Goal: Task Accomplishment & Management: Manage account settings

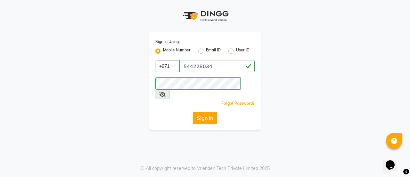
click at [207, 112] on button "Sign In" at bounding box center [205, 117] width 24 height 12
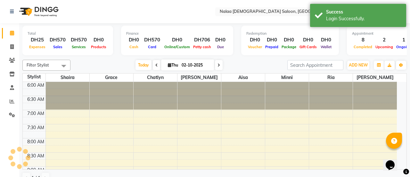
select select "en"
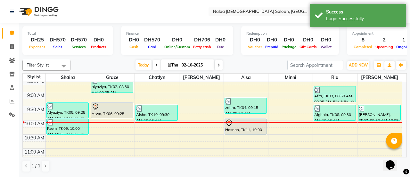
scroll to position [75, 0]
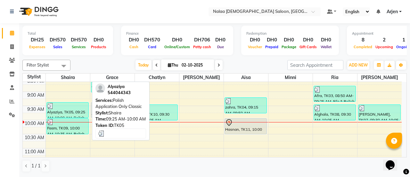
click at [62, 111] on div "Alyaziya, TK05, 09:25 AM-10:00 AM, Polish Application Only Classic" at bounding box center [68, 109] width 42 height 15
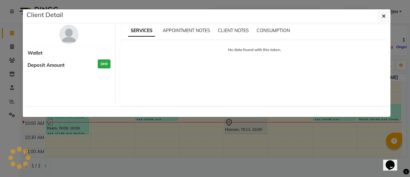
select select "3"
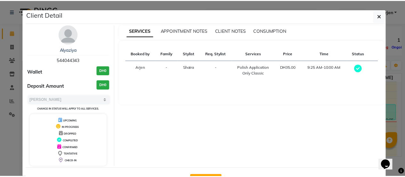
scroll to position [23, 0]
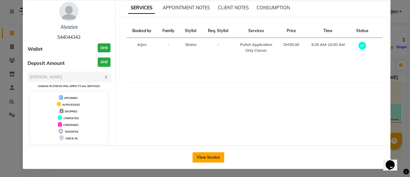
click at [210, 153] on button "View Invoice" at bounding box center [209, 157] width 32 height 10
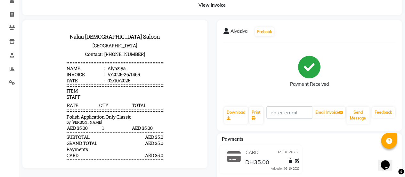
scroll to position [33, 0]
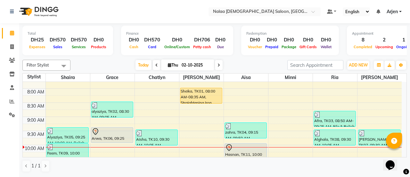
scroll to position [70, 0]
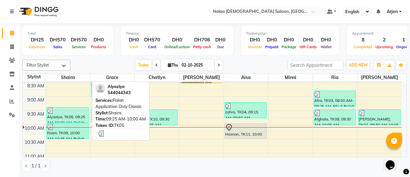
click at [70, 114] on div "Alyaziya, TK05, 09:25 AM-10:00 AM, Polish Application Only Classic" at bounding box center [68, 114] width 42 height 15
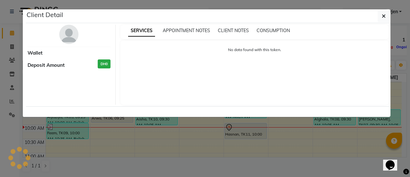
select select "3"
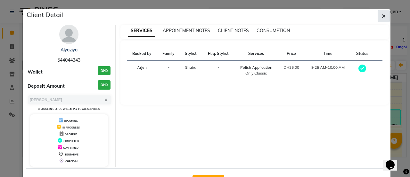
click at [382, 16] on icon "button" at bounding box center [384, 15] width 4 height 5
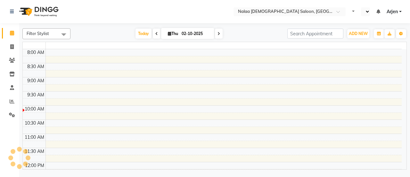
select select "en"
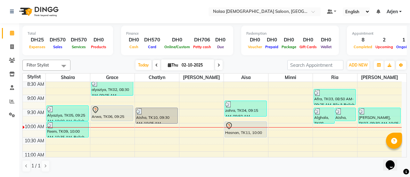
scroll to position [72, 0]
click at [357, 64] on span "ADD NEW" at bounding box center [358, 64] width 19 height 5
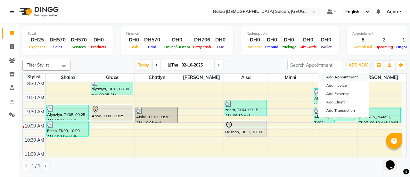
click at [336, 79] on button "Add Appointment" at bounding box center [343, 77] width 51 height 8
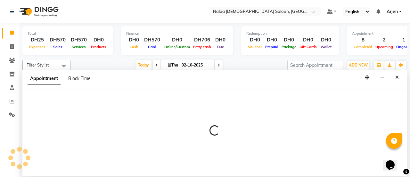
select select "tentative"
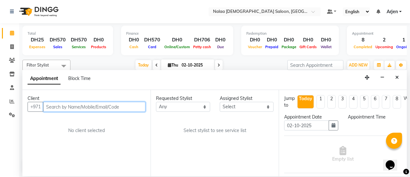
select select "420"
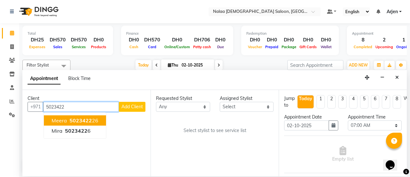
click at [78, 120] on span "5023422" at bounding box center [81, 120] width 22 height 6
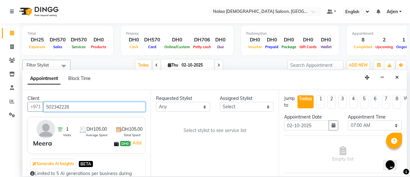
type input "502342226"
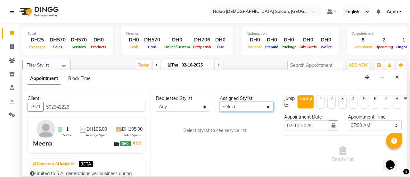
click at [249, 108] on select "Select [PERSON_NAME] [PERSON_NAME] ria [PERSON_NAME]" at bounding box center [247, 107] width 54 height 10
select select "90521"
click at [220, 102] on select "Select [PERSON_NAME] [PERSON_NAME] ria [PERSON_NAME]" at bounding box center [247, 107] width 54 height 10
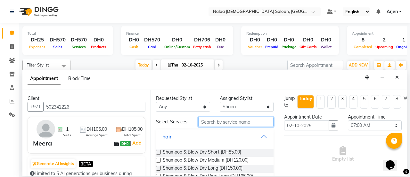
click at [226, 124] on input "text" at bounding box center [235, 122] width 75 height 10
type input "n"
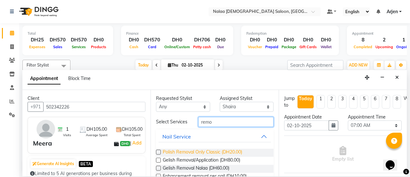
type input "remo"
click at [173, 148] on span "Polish Removal Only Classic (DH20.00)" at bounding box center [202, 152] width 79 height 8
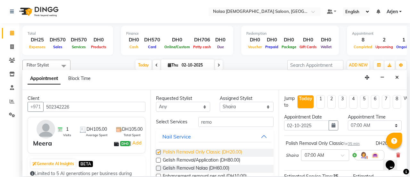
checkbox input "false"
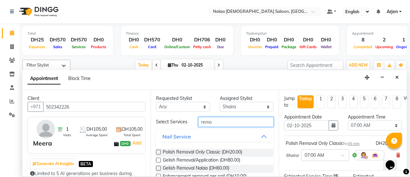
click at [233, 124] on input "remo" at bounding box center [235, 122] width 75 height 10
type input "pol"
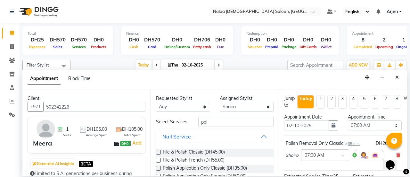
click at [158, 167] on label at bounding box center [158, 167] width 5 height 5
click at [158, 167] on input "checkbox" at bounding box center [158, 168] width 4 height 4
checkbox input "false"
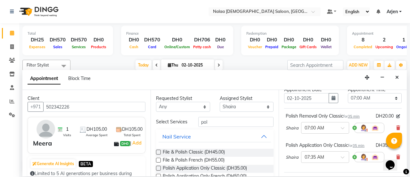
scroll to position [26, 0]
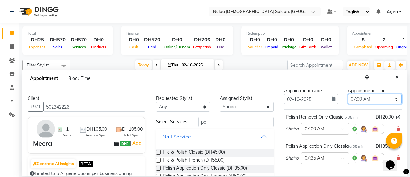
click at [360, 101] on select "Select 07:00 AM 07:05 AM 07:10 AM 07:15 AM 07:20 AM 07:25 AM 07:30 AM 07:35 AM …" at bounding box center [375, 99] width 54 height 10
select select "615"
click at [348, 94] on select "Select 07:00 AM 07:05 AM 07:10 AM 07:15 AM 07:20 AM 07:25 AM 07:30 AM 07:35 AM …" at bounding box center [375, 99] width 54 height 10
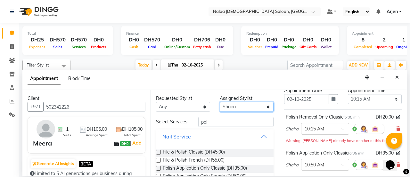
click at [253, 107] on select "Select [PERSON_NAME] [PERSON_NAME] ria [PERSON_NAME]" at bounding box center [247, 107] width 54 height 10
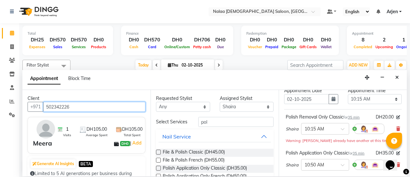
click at [63, 106] on input "502342226" at bounding box center [94, 107] width 102 height 10
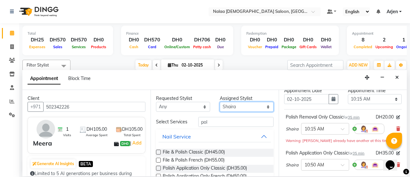
click at [229, 103] on select "Select [PERSON_NAME] [PERSON_NAME] ria [PERSON_NAME]" at bounding box center [247, 107] width 54 height 10
select select "90523"
click at [220, 102] on select "Select [PERSON_NAME] [PERSON_NAME] ria [PERSON_NAME]" at bounding box center [247, 107] width 54 height 10
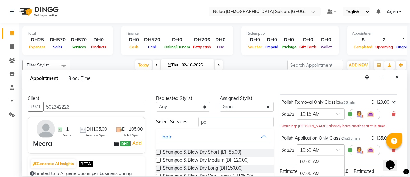
click at [326, 150] on input "text" at bounding box center [314, 149] width 28 height 7
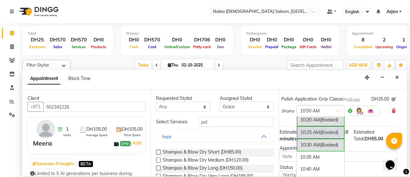
scroll to position [485, 0]
click at [325, 151] on div "10:35 AM" at bounding box center [320, 156] width 47 height 12
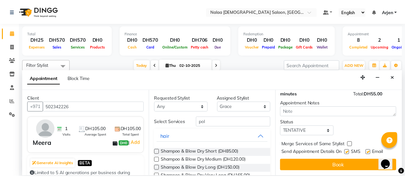
scroll to position [129, 1]
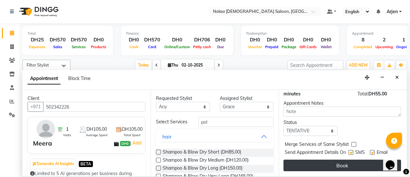
click at [324, 165] on button "Book" at bounding box center [343, 165] width 118 height 12
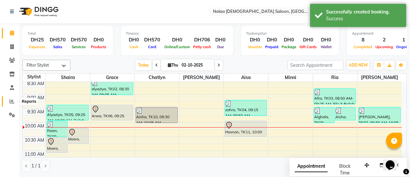
click at [13, 102] on icon at bounding box center [12, 101] width 5 height 5
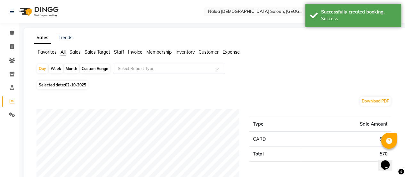
click at [113, 51] on ul "Favorites All Sales Sales Target Staff Invoice Membership Inventory Customer Ex…" at bounding box center [215, 52] width 363 height 7
click at [115, 51] on span "Staff" at bounding box center [119, 52] width 10 height 6
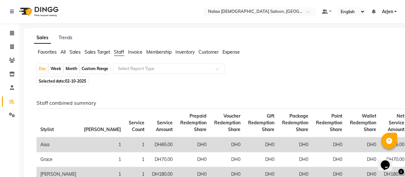
click at [393, 9] on link "Arjen" at bounding box center [389, 11] width 15 height 7
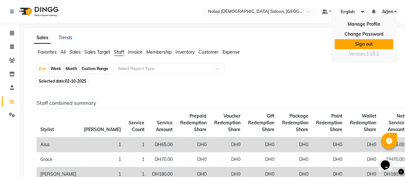
click at [373, 44] on link "Sign out" at bounding box center [364, 44] width 59 height 10
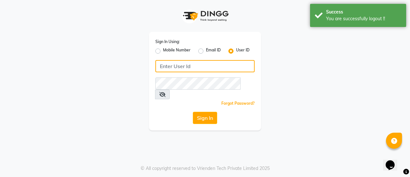
type input "544228034"
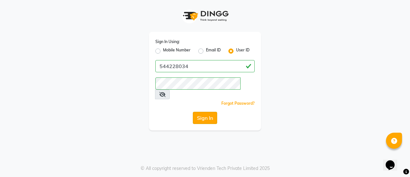
click at [208, 111] on button "Sign In" at bounding box center [205, 117] width 24 height 12
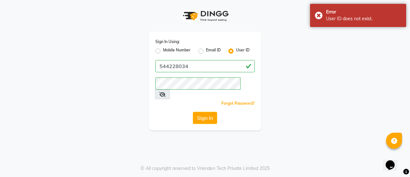
click at [163, 52] on label "Mobile Number" at bounding box center [177, 51] width 28 height 8
click at [163, 51] on input "Mobile Number" at bounding box center [165, 49] width 4 height 4
radio input "true"
radio input "false"
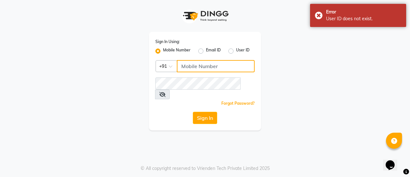
click at [193, 68] on input "Username" at bounding box center [216, 66] width 78 height 12
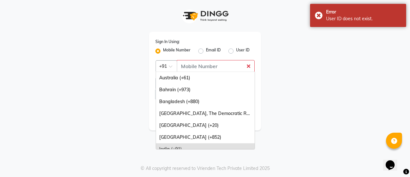
click at [158, 64] on div at bounding box center [166, 65] width 21 height 7
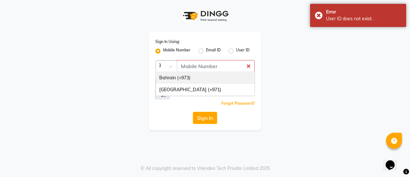
type input "97"
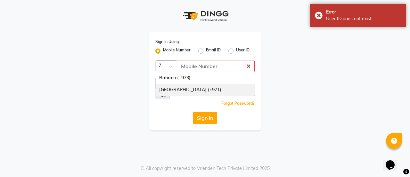
click at [173, 87] on div "[GEOGRAPHIC_DATA] (+971)" at bounding box center [205, 90] width 99 height 12
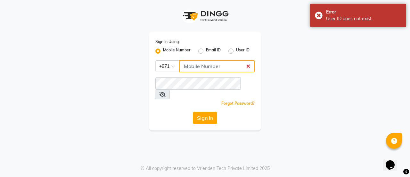
click at [207, 66] on input "Username" at bounding box center [216, 66] width 75 height 12
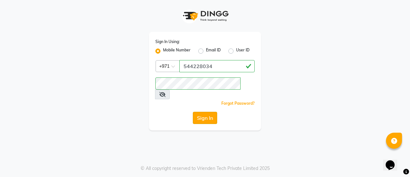
type input "544228034"
click at [200, 111] on button "Sign In" at bounding box center [205, 117] width 24 height 12
click at [202, 111] on button "Sign In" at bounding box center [205, 117] width 24 height 12
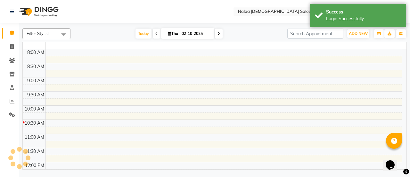
select select "en"
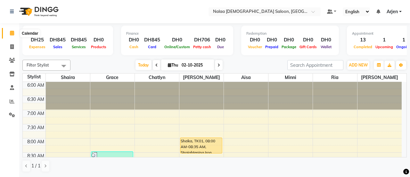
click at [9, 34] on span at bounding box center [11, 32] width 11 height 7
click at [366, 64] on span "ADD NEW" at bounding box center [358, 64] width 19 height 5
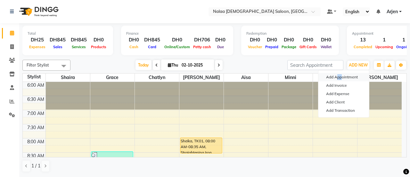
drag, startPoint x: 341, startPoint y: 71, endPoint x: 337, endPoint y: 77, distance: 6.7
click at [337, 77] on div "Add Appointment Add Invoice Add Expense Add Client Add Transaction" at bounding box center [343, 93] width 51 height 47
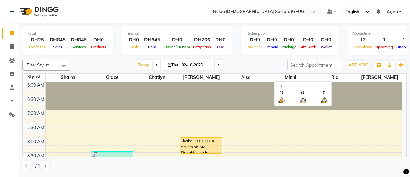
click at [337, 77] on span "ria" at bounding box center [335, 77] width 44 height 8
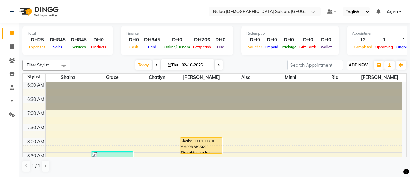
click at [354, 68] on button "ADD NEW Toggle Dropdown" at bounding box center [358, 65] width 22 height 9
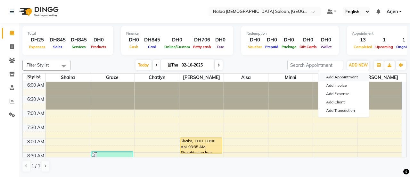
click at [341, 75] on button "Add Appointment" at bounding box center [343, 77] width 51 height 8
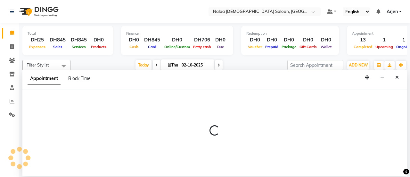
select select "420"
select select "tentative"
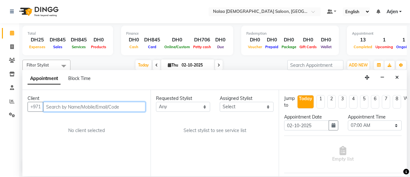
click at [73, 109] on input "text" at bounding box center [94, 107] width 102 height 10
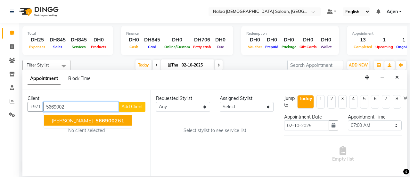
click at [55, 122] on span "[PERSON_NAME]" at bounding box center [72, 120] width 41 height 6
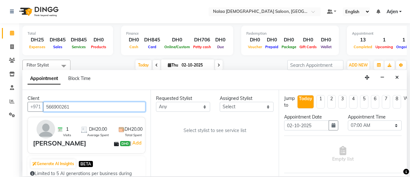
type input "566900261"
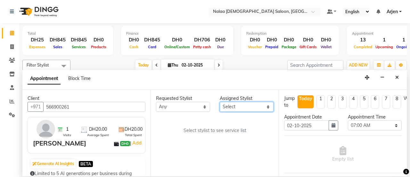
click at [246, 103] on select "Select [PERSON_NAME] [PERSON_NAME] ria [PERSON_NAME]" at bounding box center [247, 107] width 54 height 10
select select "90523"
click at [220, 102] on select "Select [PERSON_NAME] [PERSON_NAME] ria [PERSON_NAME]" at bounding box center [247, 107] width 54 height 10
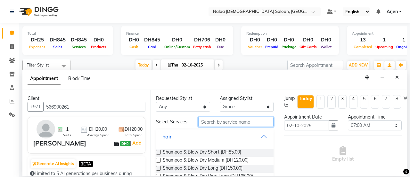
click at [228, 121] on input "text" at bounding box center [235, 122] width 75 height 10
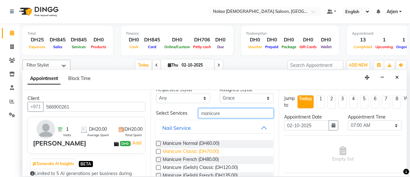
scroll to position [9, 0]
type input "manicure"
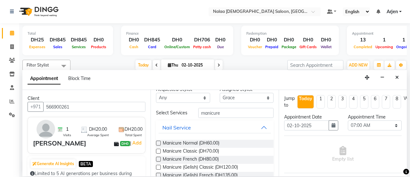
click at [161, 141] on div "Manicure Normal (DH60.00)" at bounding box center [215, 143] width 118 height 8
click at [172, 141] on span "Manicure Normal (DH60.00)" at bounding box center [191, 143] width 57 height 8
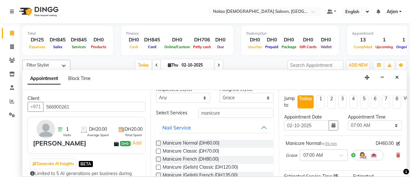
click at [160, 143] on label at bounding box center [158, 142] width 5 height 5
click at [160, 143] on input "checkbox" at bounding box center [158, 143] width 4 height 4
checkbox input "false"
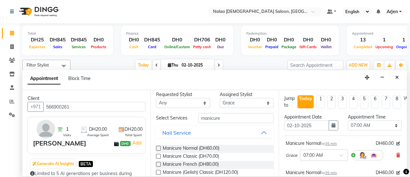
scroll to position [0, 0]
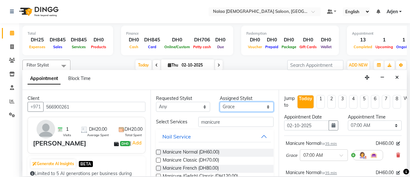
click at [237, 105] on select "Select [PERSON_NAME] [PERSON_NAME] ria [PERSON_NAME]" at bounding box center [247, 107] width 54 height 10
select select "91461"
click at [220, 102] on select "Select [PERSON_NAME] [PERSON_NAME] ria [PERSON_NAME]" at bounding box center [247, 107] width 54 height 10
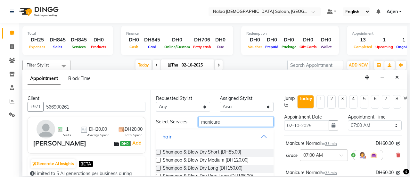
click at [218, 120] on input "manicure" at bounding box center [235, 122] width 75 height 10
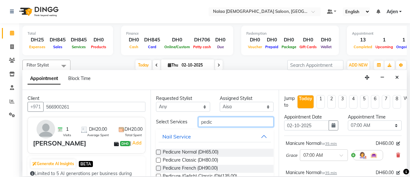
type input "pedic"
click at [158, 153] on label at bounding box center [158, 151] width 5 height 5
click at [158, 153] on input "checkbox" at bounding box center [158, 152] width 4 height 4
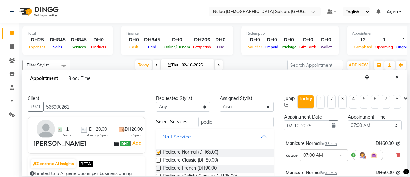
checkbox input "false"
click at [375, 124] on select "Select 07:00 AM 07:05 AM 07:10 AM 07:15 AM 07:20 AM 07:25 AM 07:30 AM 07:35 AM …" at bounding box center [375, 125] width 54 height 10
select select "640"
click at [348, 120] on select "Select 07:00 AM 07:05 AM 07:10 AM 07:15 AM 07:20 AM 07:25 AM 07:30 AM 07:35 AM …" at bounding box center [375, 125] width 54 height 10
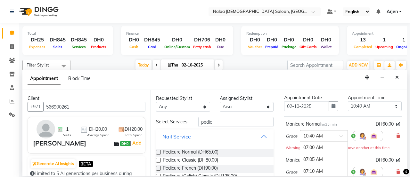
scroll to position [530, 0]
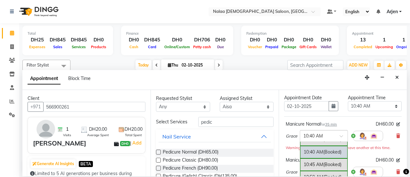
click at [319, 136] on input "text" at bounding box center [317, 135] width 28 height 7
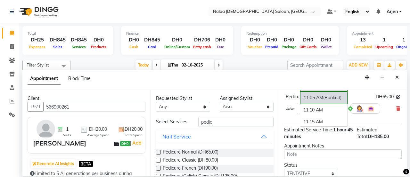
scroll to position [554, 0]
click at [326, 107] on div "11:10 AM" at bounding box center [323, 110] width 47 height 12
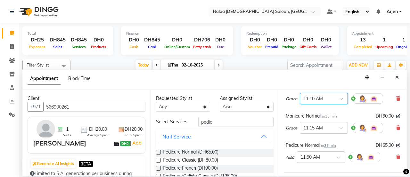
scroll to position [58, 0]
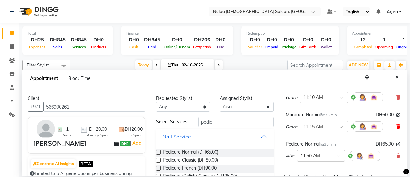
click at [396, 125] on icon at bounding box center [398, 126] width 4 height 4
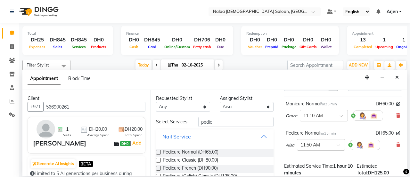
scroll to position [39, 0]
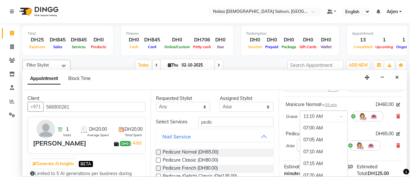
click at [336, 116] on div at bounding box center [323, 115] width 47 height 7
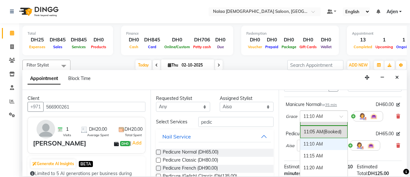
scroll to position [592, 0]
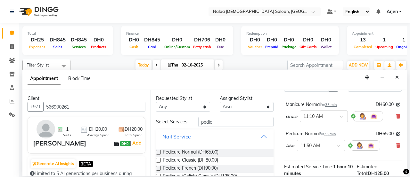
click at [347, 99] on div "Manicure Normal for 35 min DH60.00 Grace × 11:10 AM" at bounding box center [343, 112] width 118 height 27
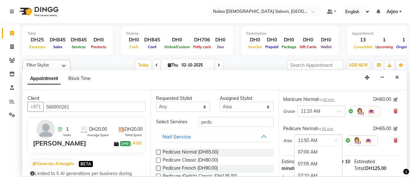
scroll to position [694, 0]
click at [331, 137] on div at bounding box center [318, 139] width 47 height 7
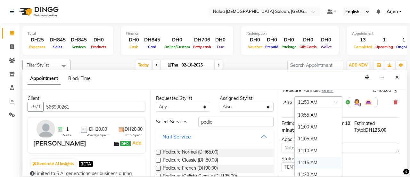
scroll to position [565, 0]
click at [316, 113] on div "10:55 AM" at bounding box center [318, 115] width 47 height 12
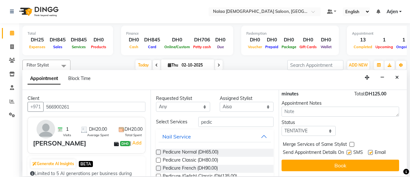
scroll to position [123, 3]
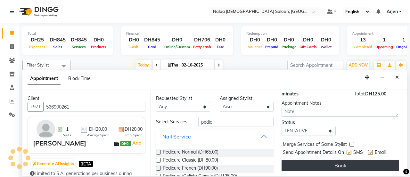
click at [315, 159] on button "Book" at bounding box center [341, 165] width 118 height 12
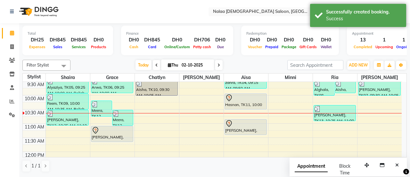
scroll to position [105, 0]
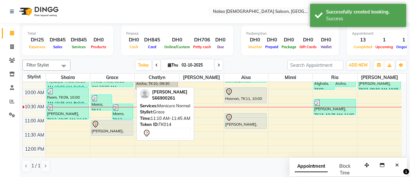
click at [104, 132] on div "[PERSON_NAME], TK14, 11:10 AM-11:45 AM, Manicure Normal" at bounding box center [112, 127] width 42 height 15
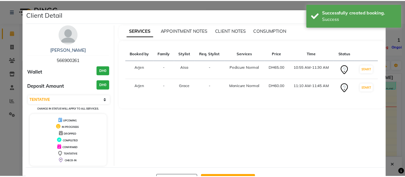
scroll to position [23, 0]
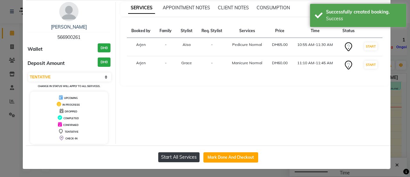
click at [185, 155] on button "Start All Services" at bounding box center [178, 157] width 41 height 10
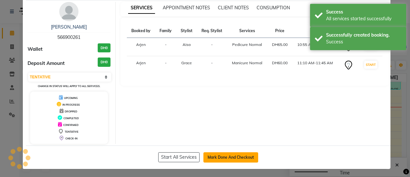
select select "1"
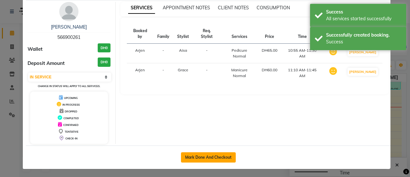
click at [215, 153] on button "Mark Done And Checkout" at bounding box center [208, 157] width 55 height 10
select select "service"
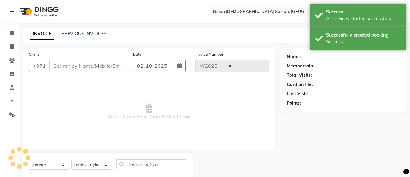
select select "7528"
type input "1473"
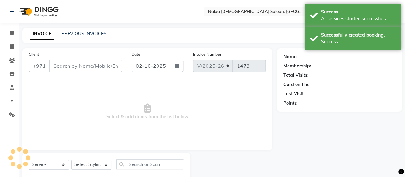
type input "566900261"
select select "91461"
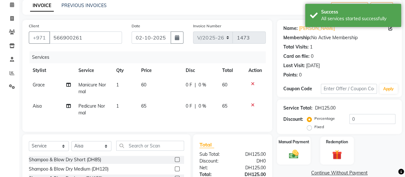
scroll to position [34, 0]
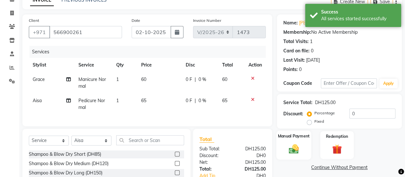
click at [283, 136] on label "Manual Payment" at bounding box center [294, 136] width 32 height 6
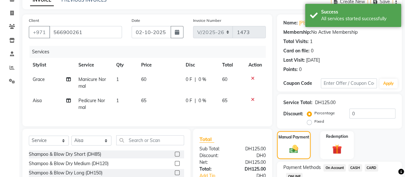
click at [372, 167] on span "CARD" at bounding box center [372, 167] width 14 height 7
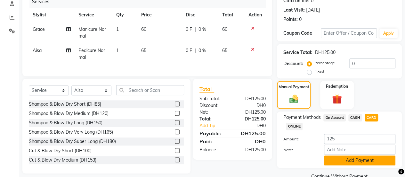
click at [353, 162] on button "Add Payment" at bounding box center [359, 160] width 71 height 10
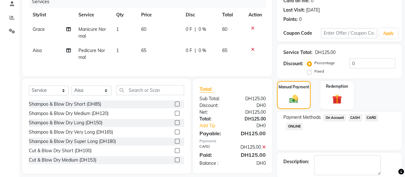
scroll to position [115, 0]
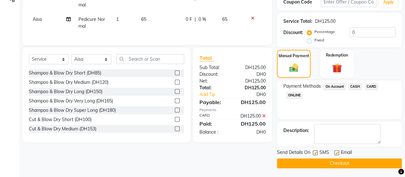
click at [351, 163] on button "Checkout" at bounding box center [339, 163] width 125 height 10
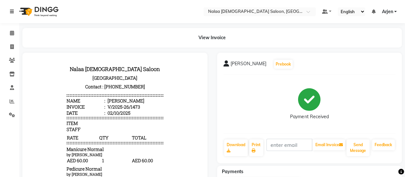
click at [11, 9] on icon at bounding box center [12, 11] width 4 height 4
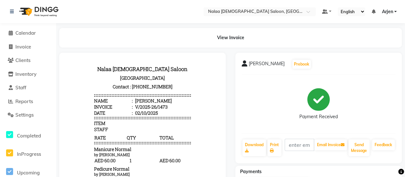
click at [22, 37] on li "Calendar" at bounding box center [28, 33] width 56 height 14
click at [18, 74] on span "Inventory" at bounding box center [25, 74] width 21 height 6
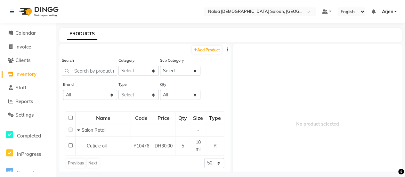
click at [22, 41] on li "Invoice" at bounding box center [28, 47] width 56 height 14
click at [22, 51] on li "Invoice" at bounding box center [28, 47] width 56 height 14
click at [23, 50] on li "Invoice" at bounding box center [28, 47] width 56 height 14
click at [24, 46] on span "Invoice" at bounding box center [23, 47] width 16 height 6
select select "service"
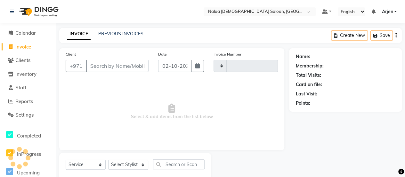
scroll to position [16, 0]
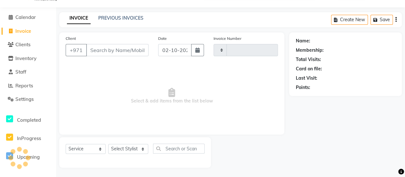
type input "1474"
select select "7528"
click at [24, 84] on span "Reports" at bounding box center [24, 85] width 18 height 6
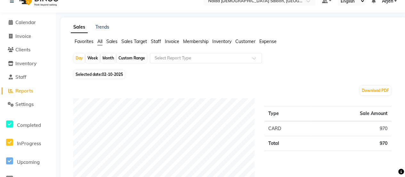
scroll to position [10, 0]
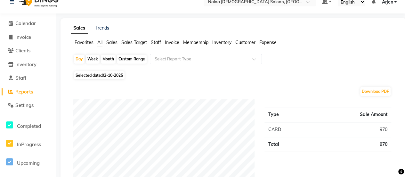
click at [108, 77] on span "02-10-2025" at bounding box center [112, 75] width 21 height 5
select select "10"
select select "2025"
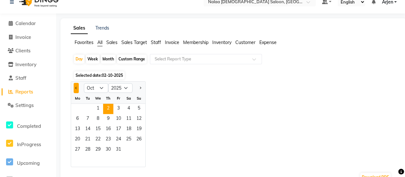
click at [76, 87] on span "Previous month" at bounding box center [76, 87] width 2 height 2
select select "9"
click at [80, 148] on span "29" at bounding box center [77, 150] width 10 height 10
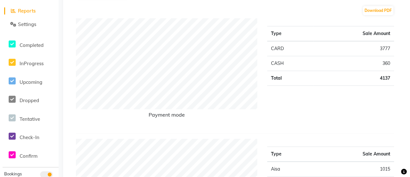
scroll to position [0, 0]
